Goal: Subscribe to service/newsletter

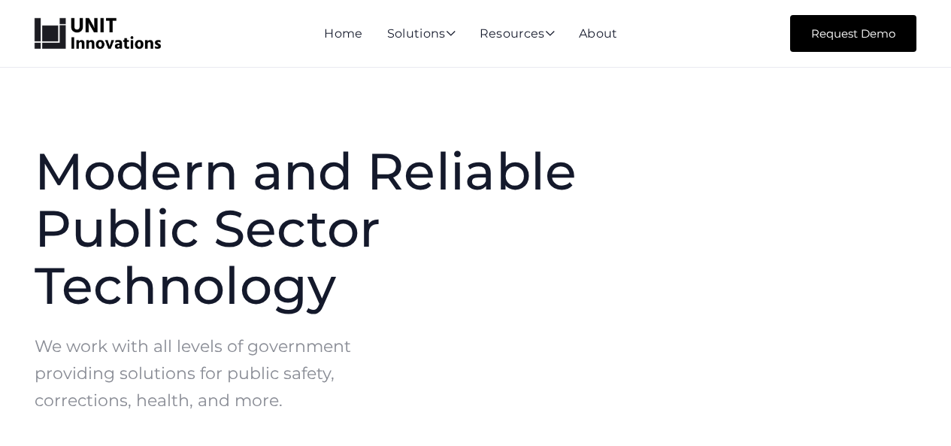
click at [855, 29] on link "Request Demo" at bounding box center [853, 33] width 126 height 37
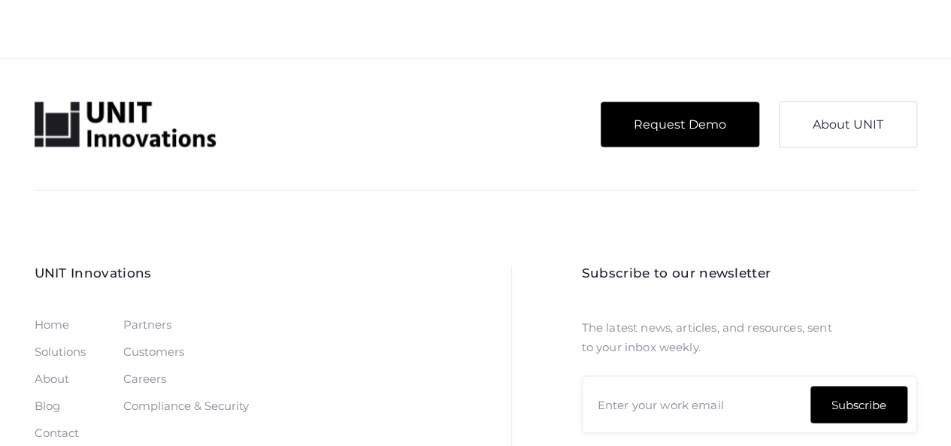
scroll to position [1528, 0]
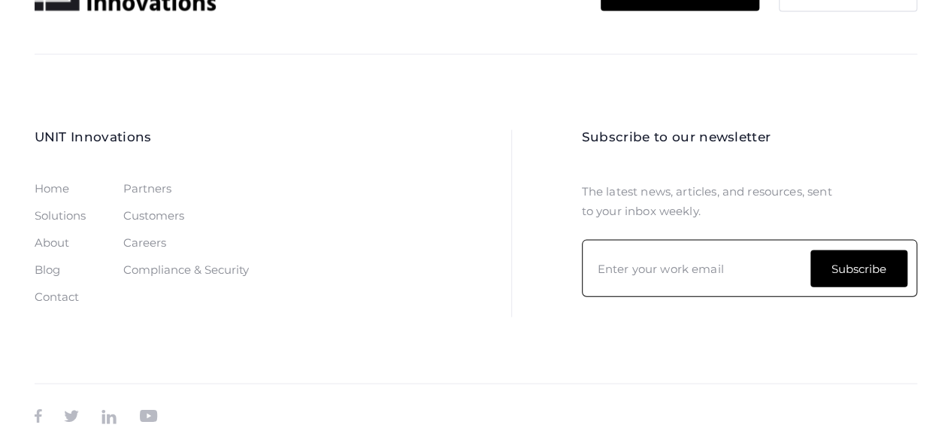
click at [641, 258] on input "Newsletter Form" at bounding box center [749, 268] width 335 height 57
type input "i.garcia@nettyawards.com"
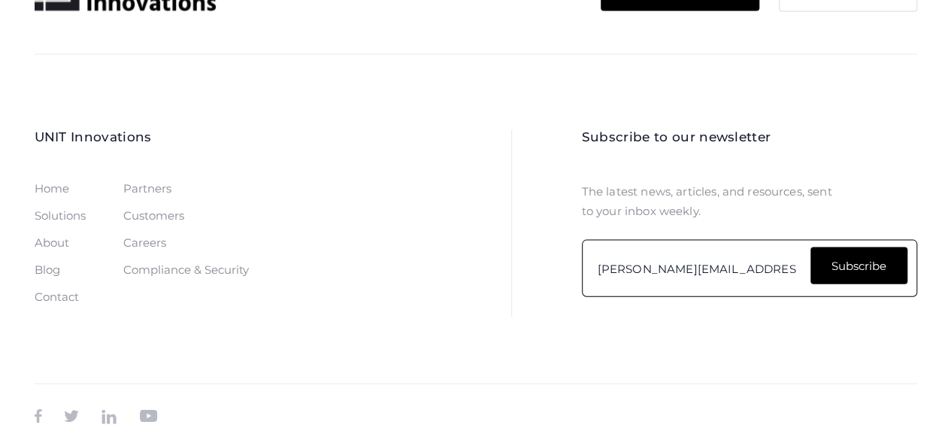
drag, startPoint x: 885, startPoint y: 283, endPoint x: 842, endPoint y: 268, distance: 46.1
click at [885, 283] on form "i.garcia@nettyawards.com Subscribe" at bounding box center [749, 268] width 335 height 57
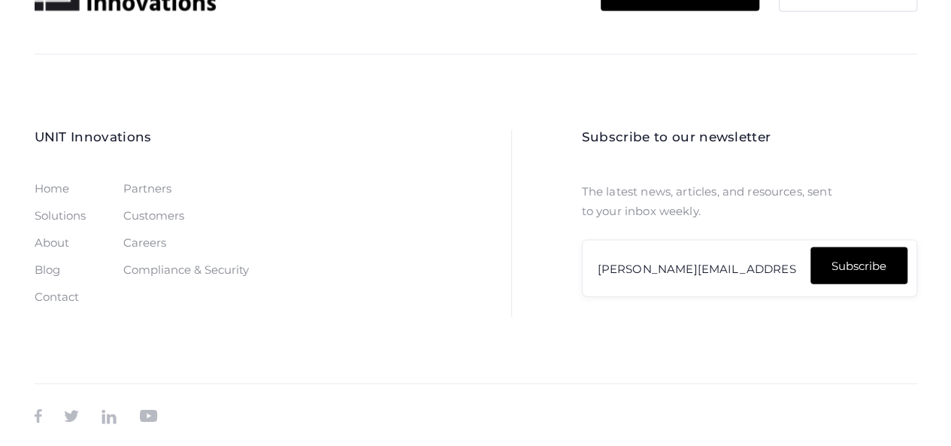
click at [857, 262] on input "Subscribe" at bounding box center [858, 265] width 97 height 37
type input "Please wait..."
